Goal: Complete application form

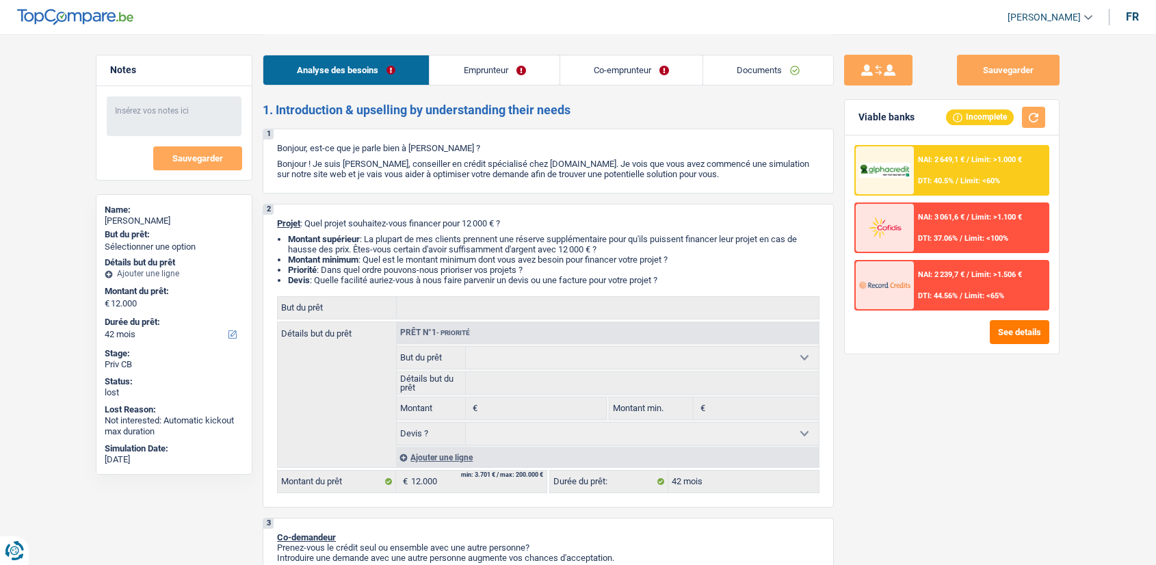
select select "42"
select select "independent"
select select "worker"
select select "netSalary"
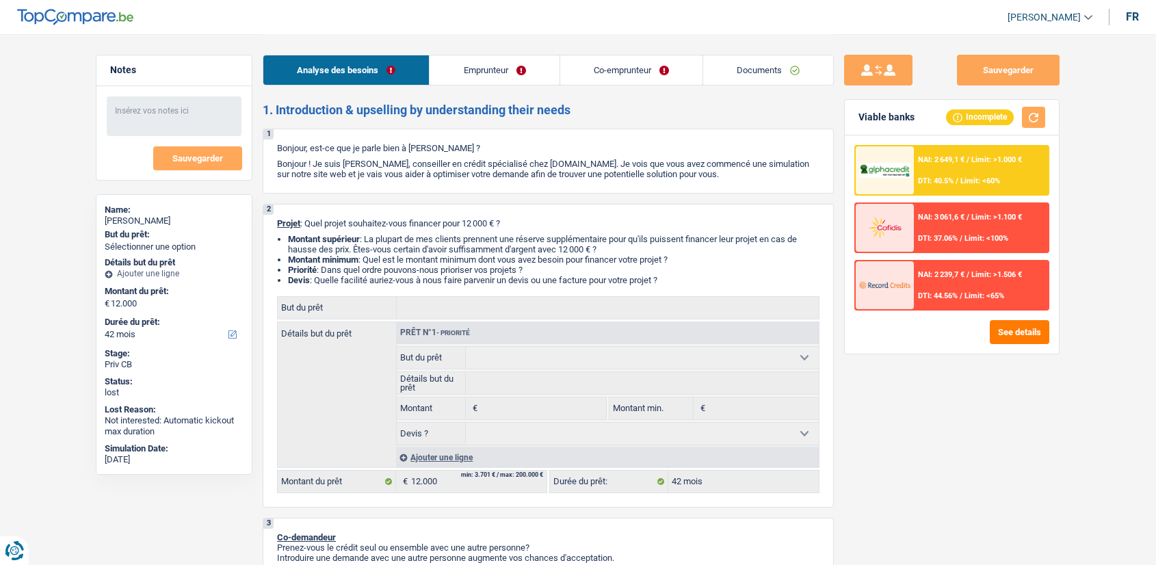
select select "familyAllowances"
select select "netSalary"
select select "familyAllowances"
select select "ownerWithMortgage"
select select "mortgage"
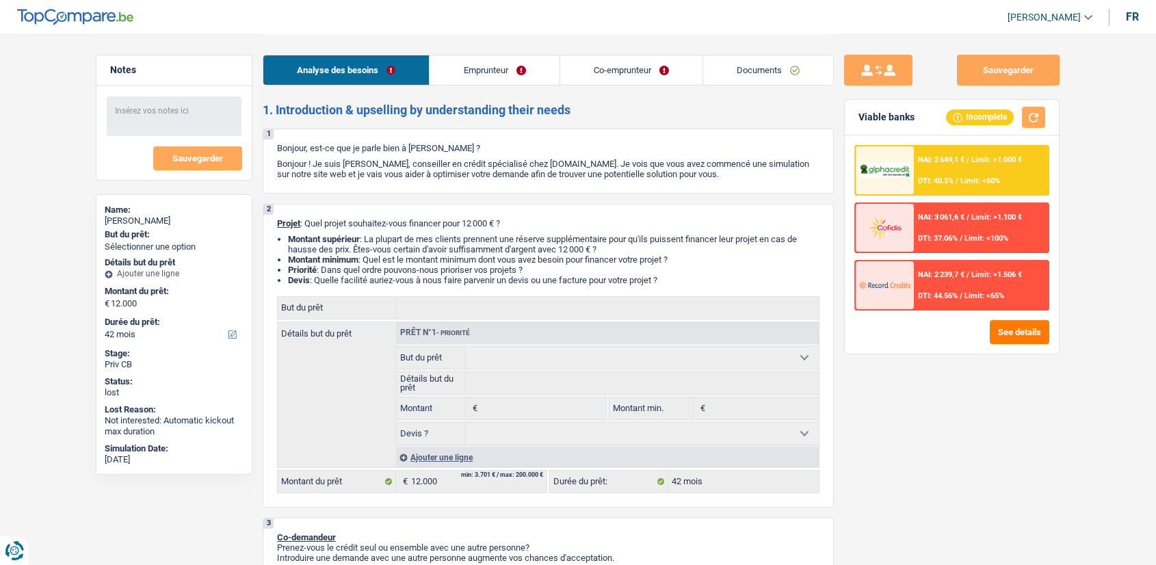
select select "300"
select select "42"
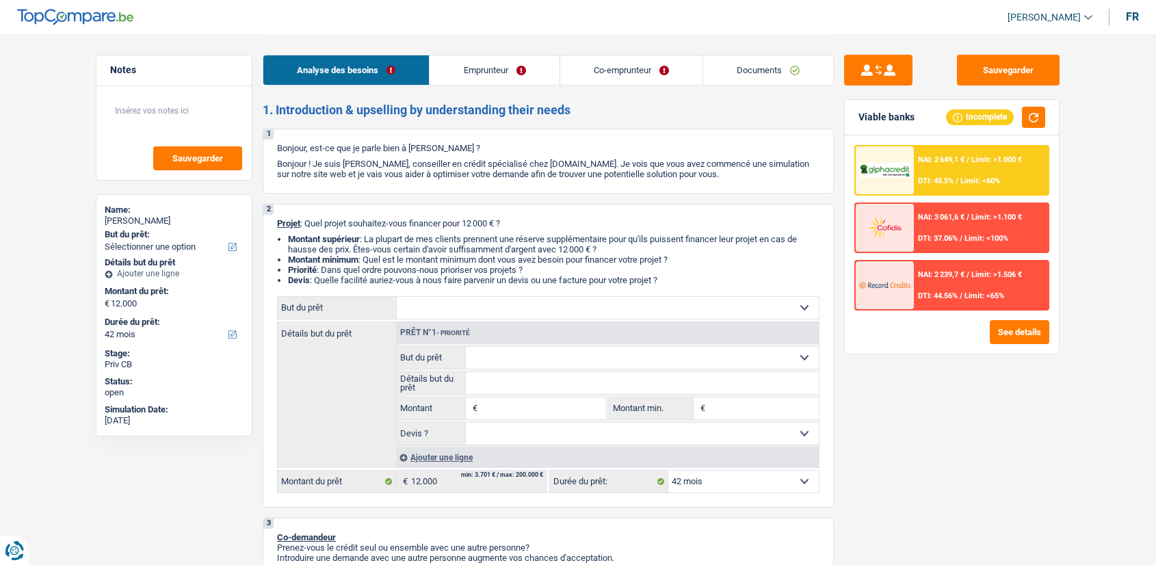
select select "42"
select select "independent"
select select "worker"
select select "netSalary"
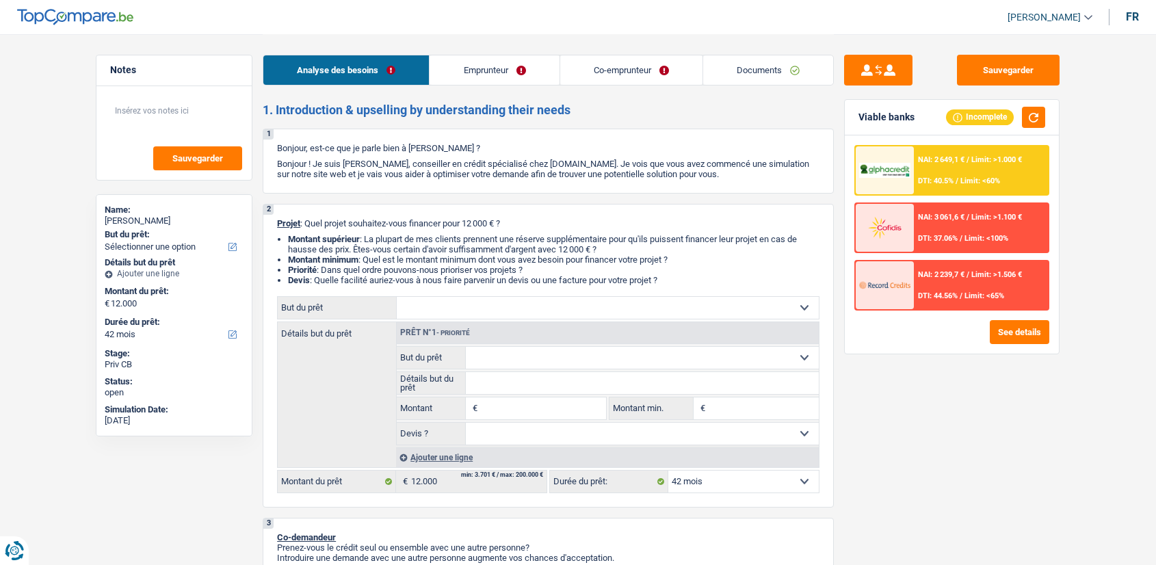
select select "familyAllowances"
select select "netSalary"
select select "familyAllowances"
select select "ownerWithMortgage"
select select "mortgage"
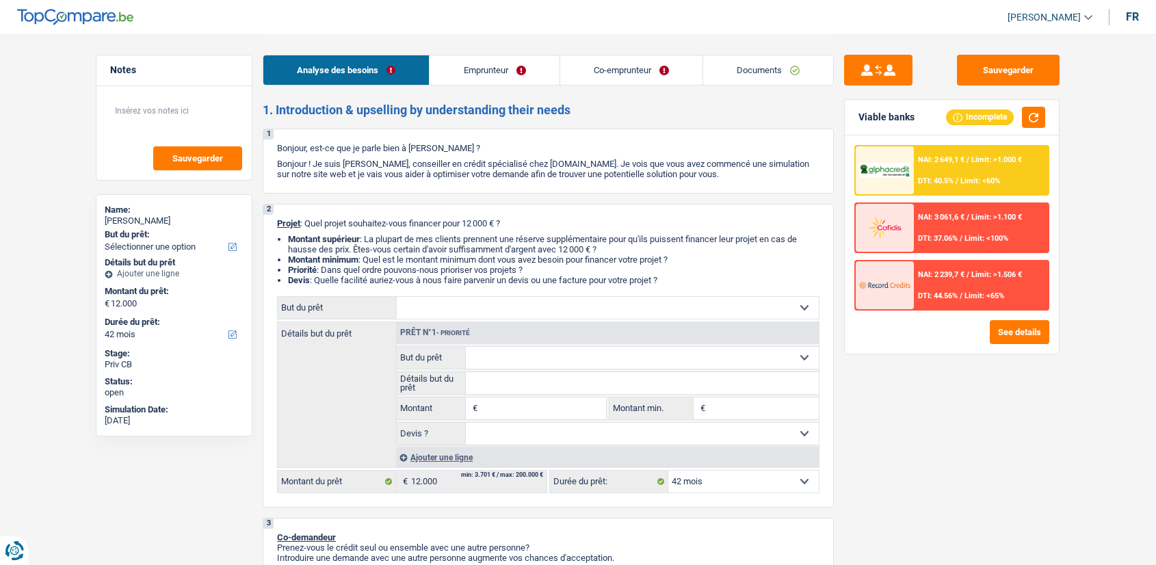
select select "300"
select select "42"
click at [755, 79] on link "Documents" at bounding box center [768, 69] width 130 height 29
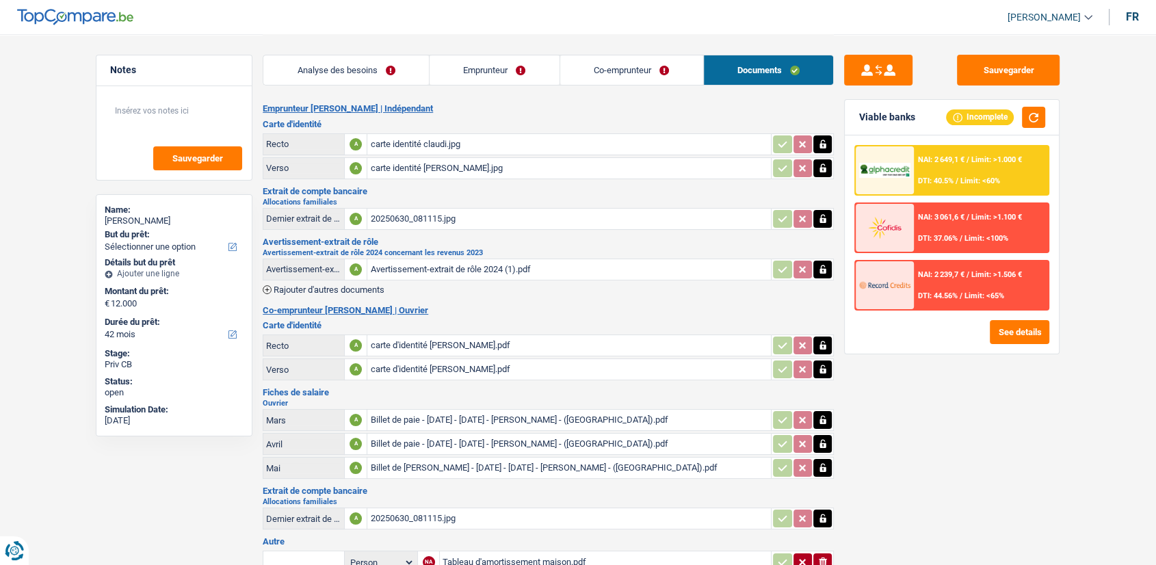
click at [365, 77] on link "Analyse des besoins" at bounding box center [346, 69] width 166 height 29
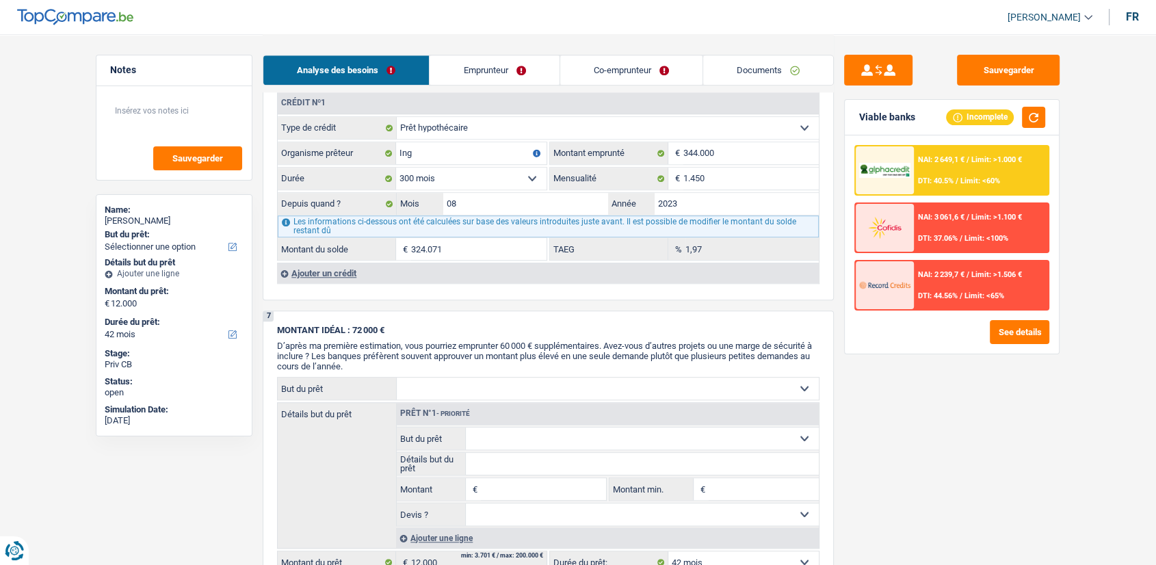
scroll to position [1096, 0]
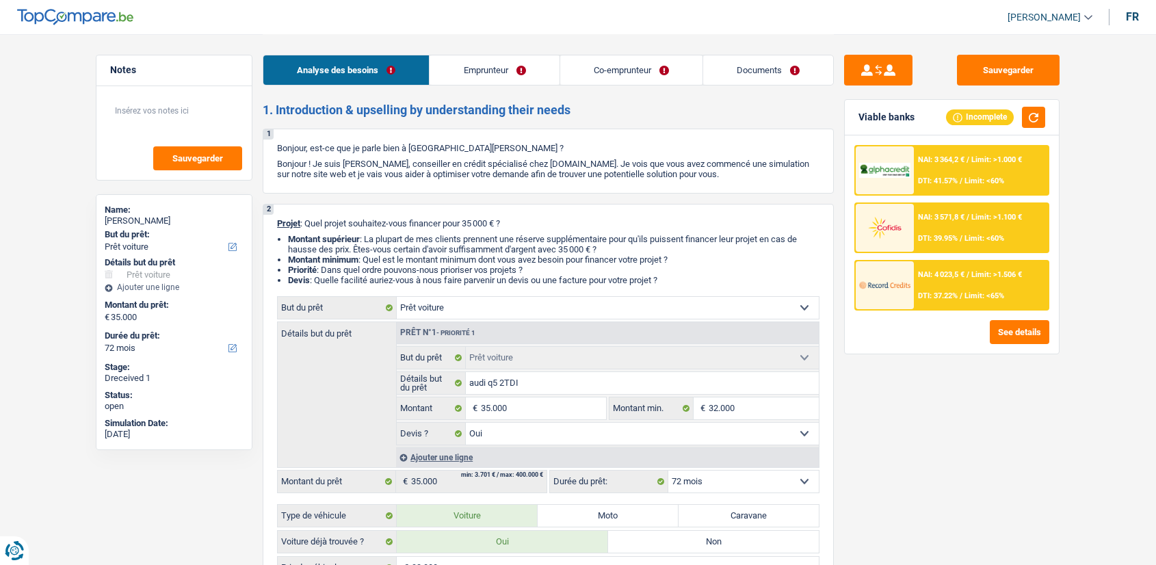
select select "car"
select select "72"
click at [748, 75] on link "Documents" at bounding box center [768, 69] width 130 height 29
